Goal: Information Seeking & Learning: Check status

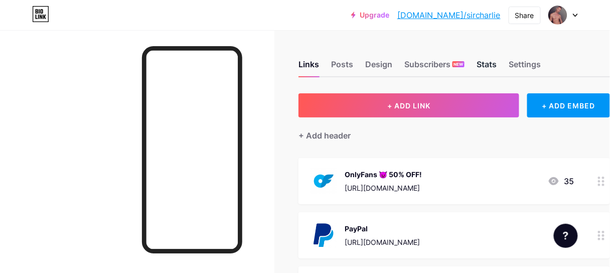
click at [486, 66] on div "Stats" at bounding box center [486, 67] width 20 height 18
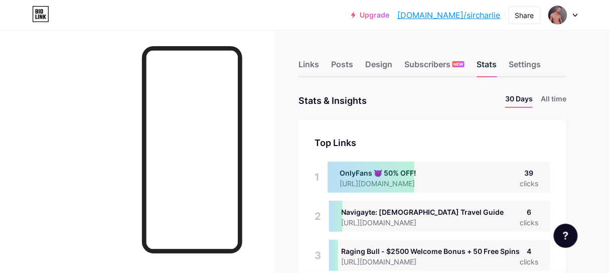
scroll to position [273, 610]
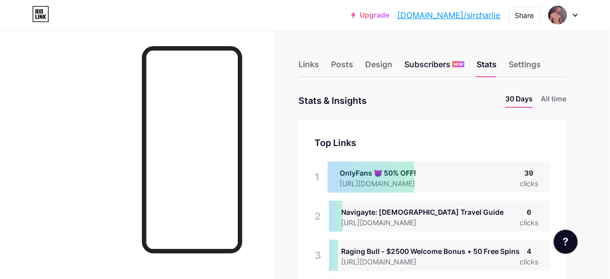
click at [418, 59] on div "Subscribers NEW" at bounding box center [434, 67] width 60 height 18
